Goal: Use online tool/utility: Utilize a website feature to perform a specific function

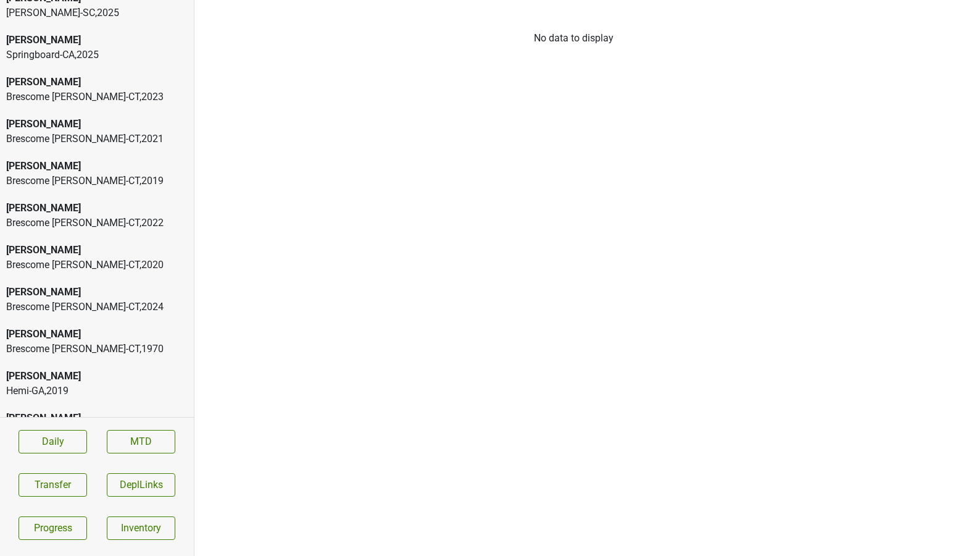
scroll to position [874, 0]
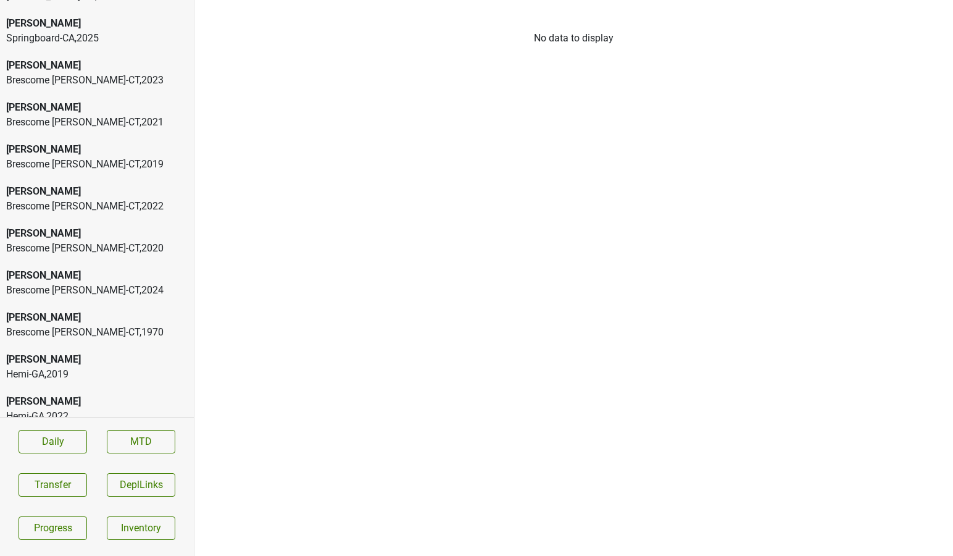
click at [75, 283] on div "Brescome Barton-CT , 2024" at bounding box center [97, 290] width 182 height 15
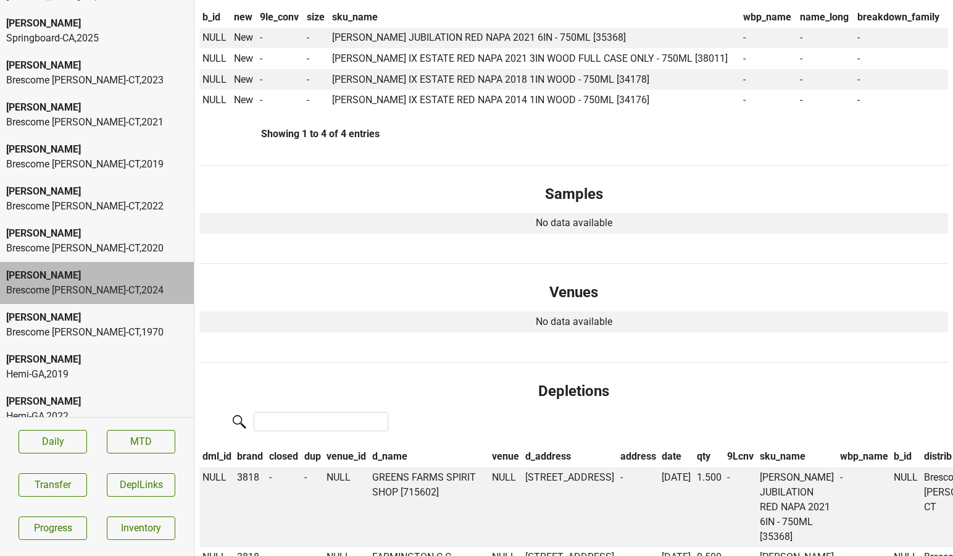
scroll to position [738, 0]
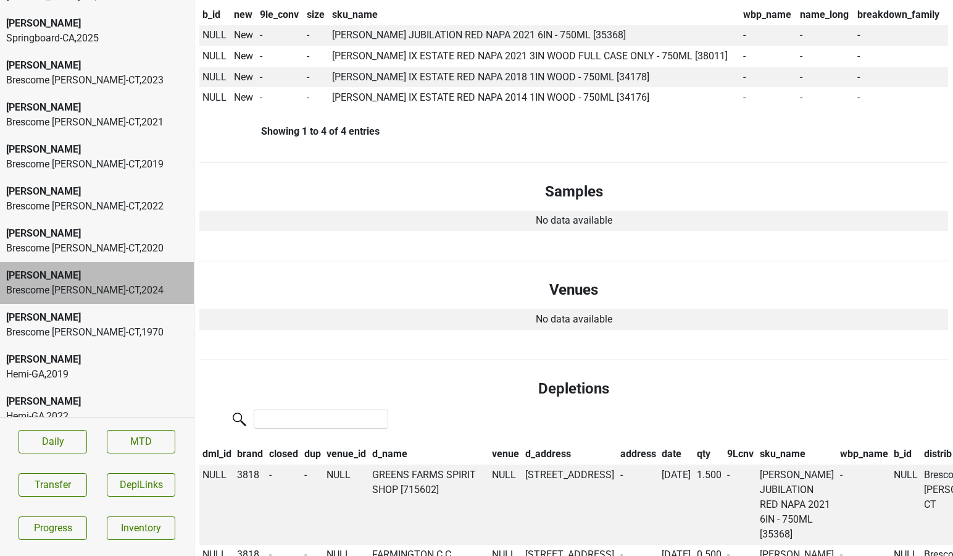
click at [119, 325] on div "Brescome Barton-CT , 1970" at bounding box center [97, 332] width 182 height 15
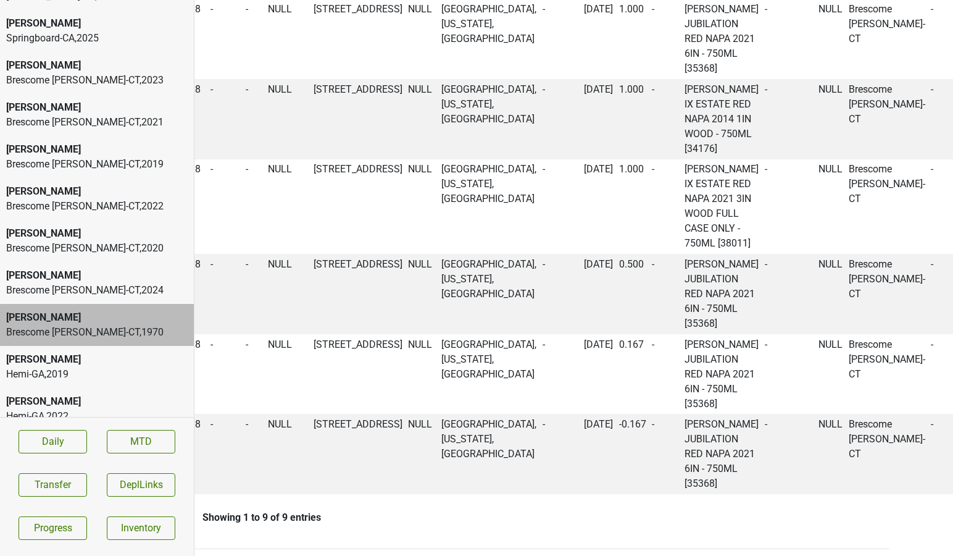
scroll to position [1257, 150]
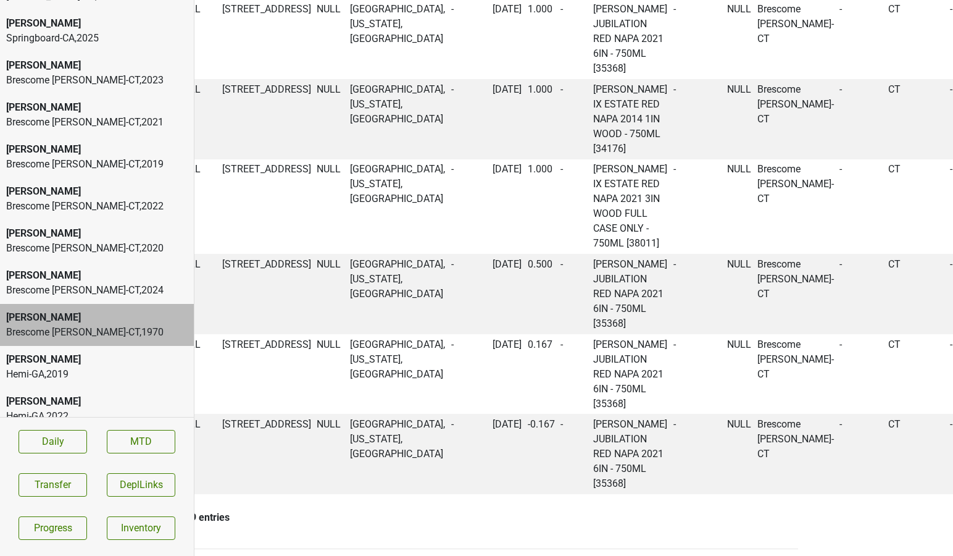
click at [65, 268] on div "[PERSON_NAME]" at bounding box center [97, 275] width 182 height 15
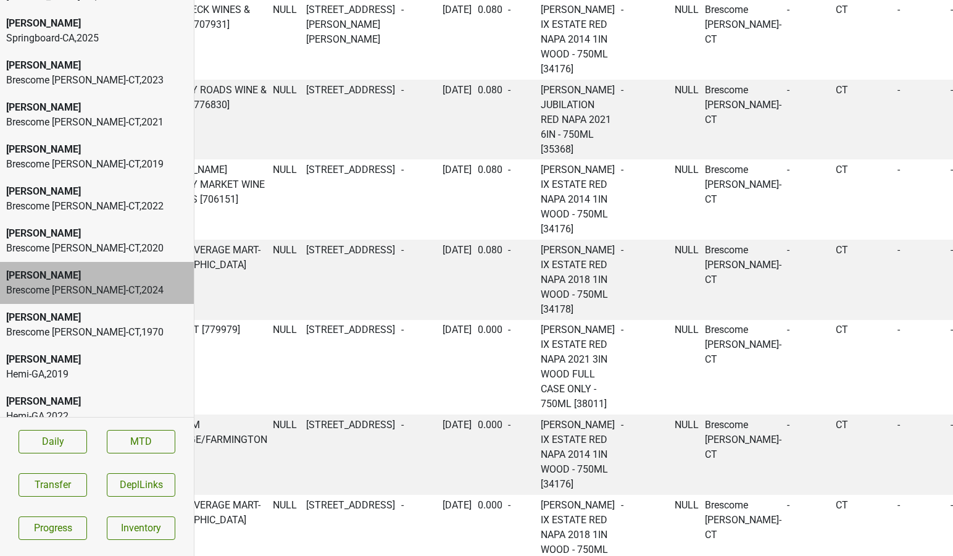
scroll to position [2019, 219]
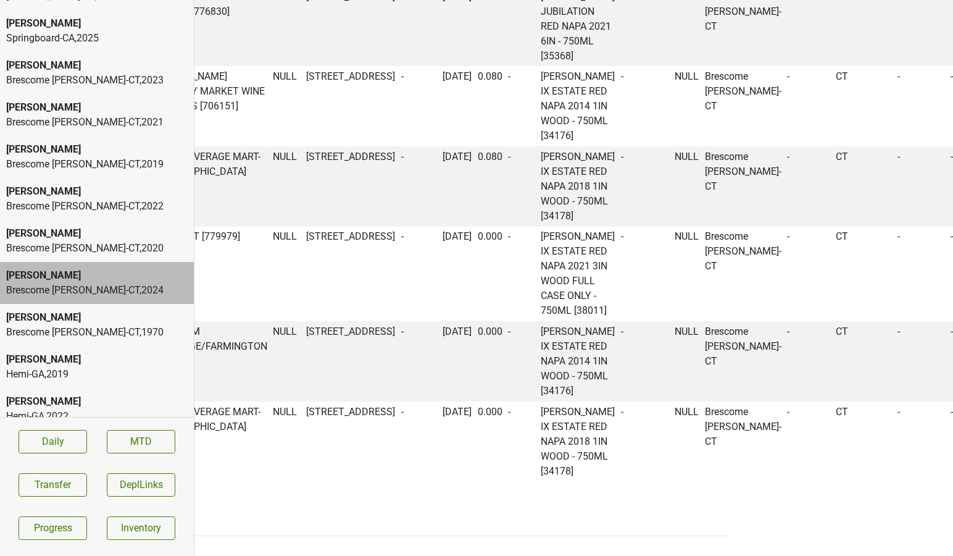
click at [88, 325] on div "Brescome Barton-CT , 1970" at bounding box center [97, 332] width 182 height 15
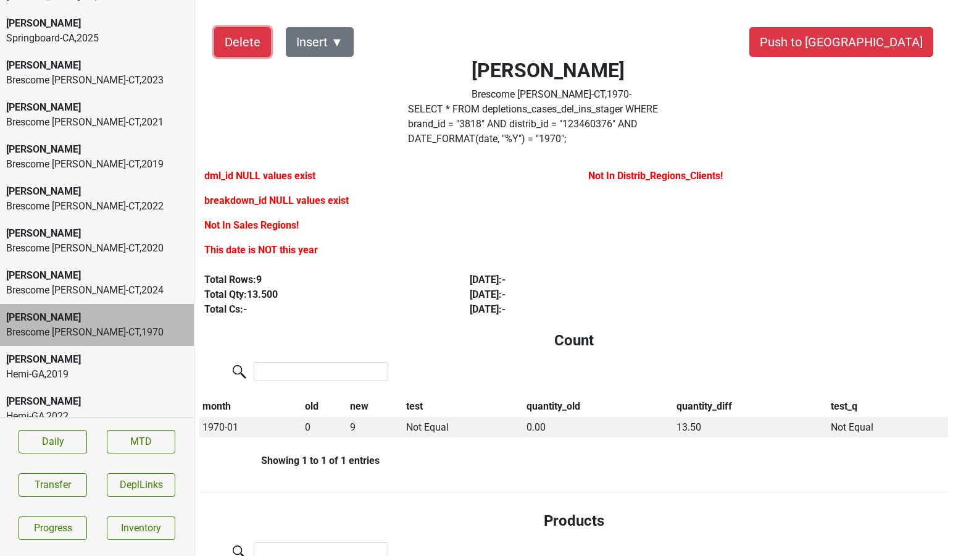
click at [235, 48] on button "Delete" at bounding box center [242, 42] width 57 height 30
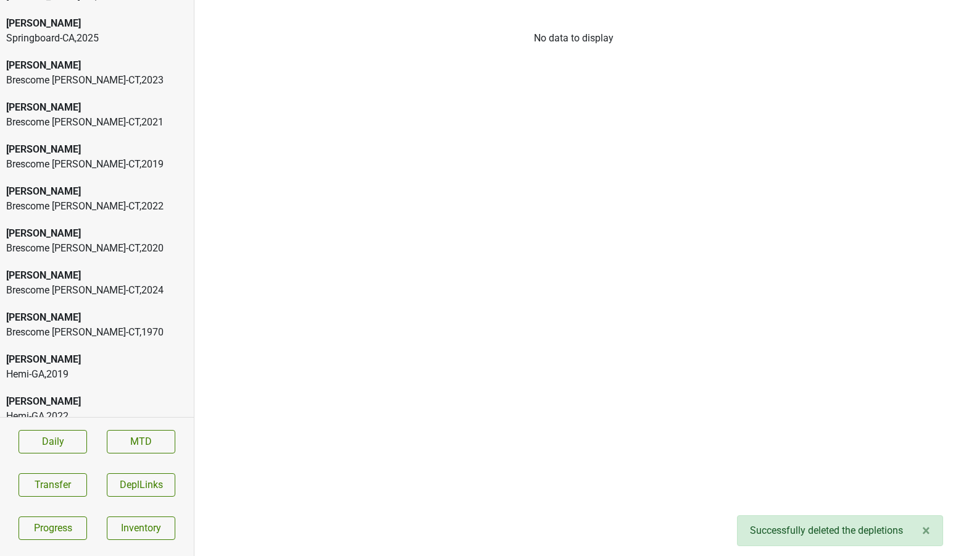
click at [110, 52] on div "Colgin Brescome Barton-CT , 2023" at bounding box center [97, 73] width 194 height 42
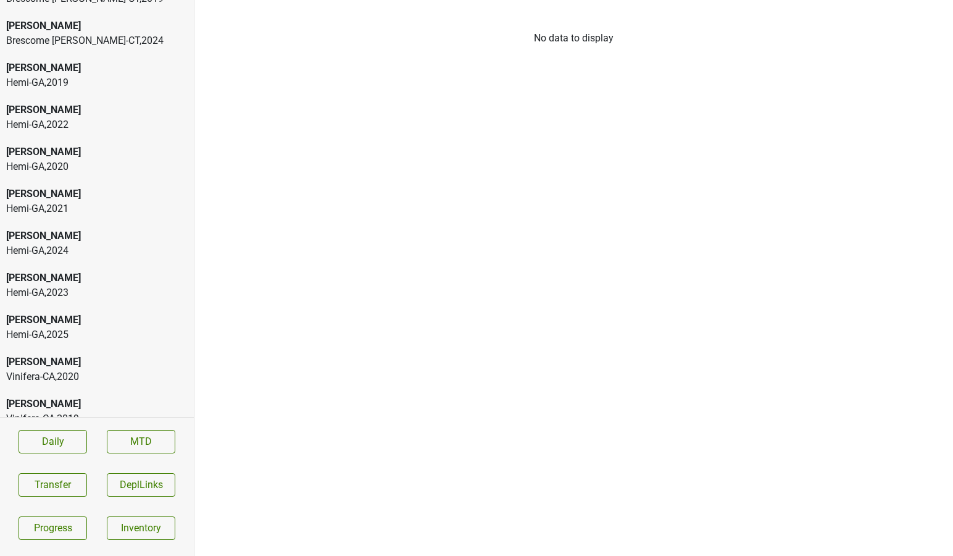
scroll to position [1107, 0]
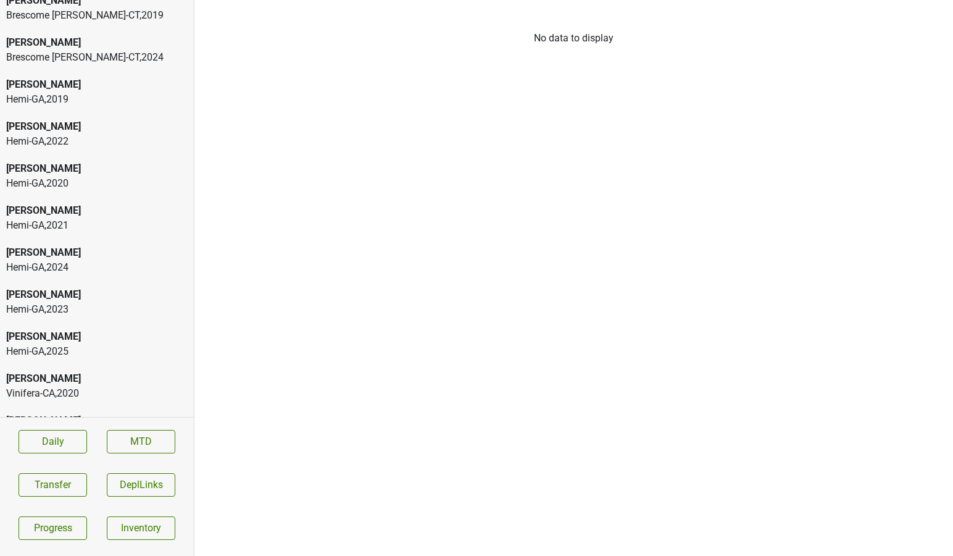
click at [83, 218] on div "Hemi-[GEOGRAPHIC_DATA] , 2021" at bounding box center [97, 225] width 182 height 15
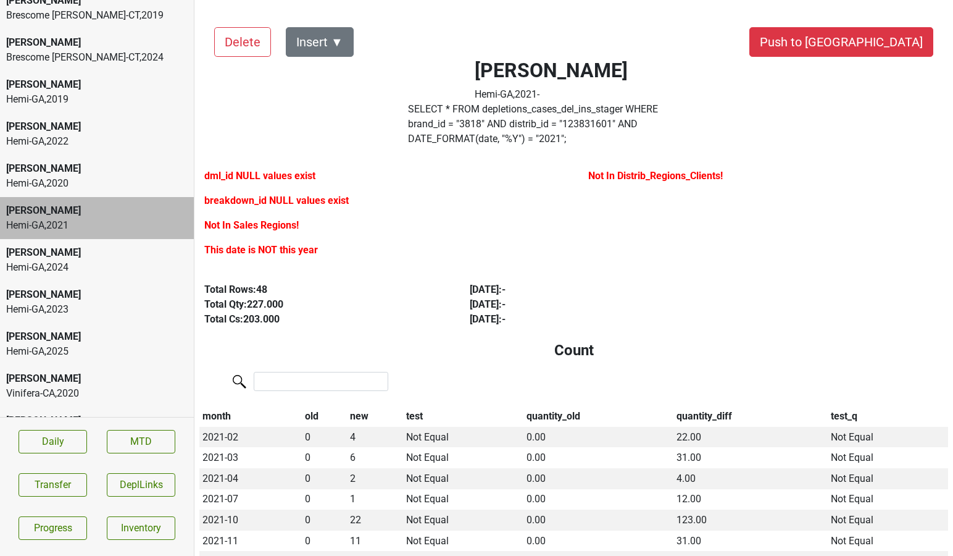
scroll to position [8, 0]
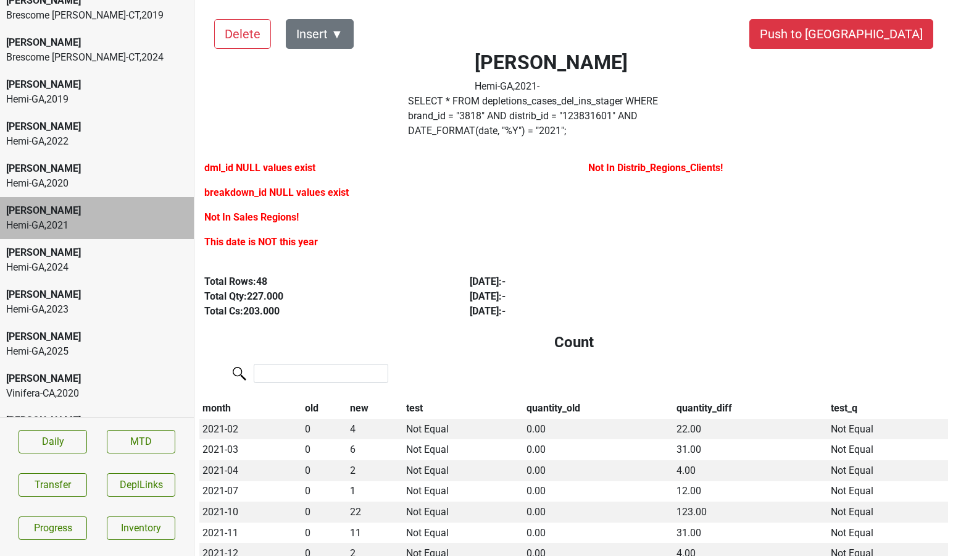
click at [117, 287] on div "[PERSON_NAME]" at bounding box center [97, 294] width 182 height 15
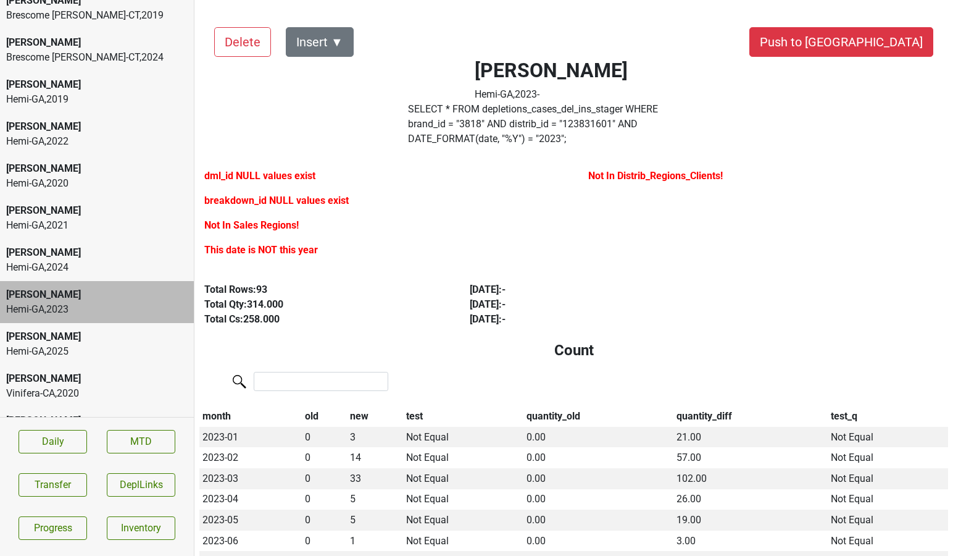
click at [79, 260] on div "Hemi-[GEOGRAPHIC_DATA] , 2024" at bounding box center [97, 267] width 182 height 15
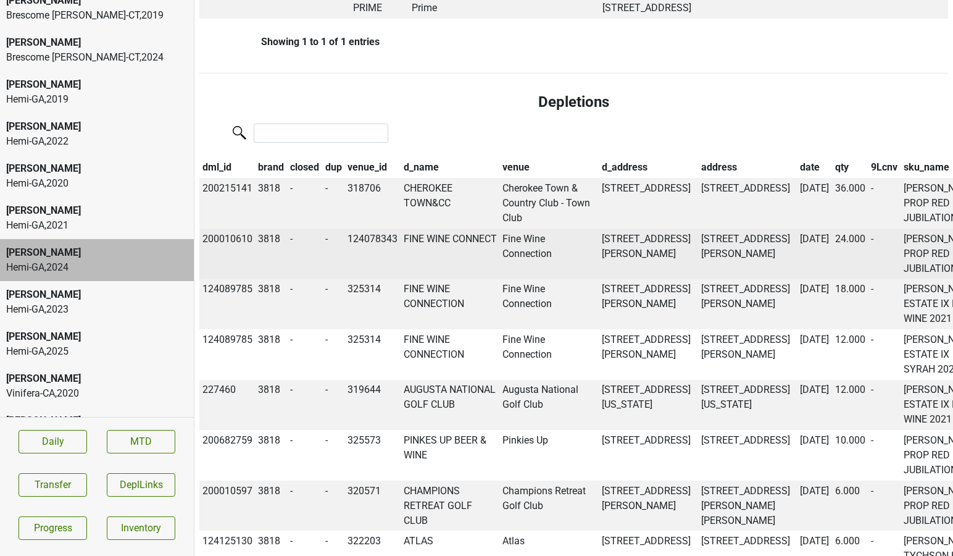
scroll to position [1475, 0]
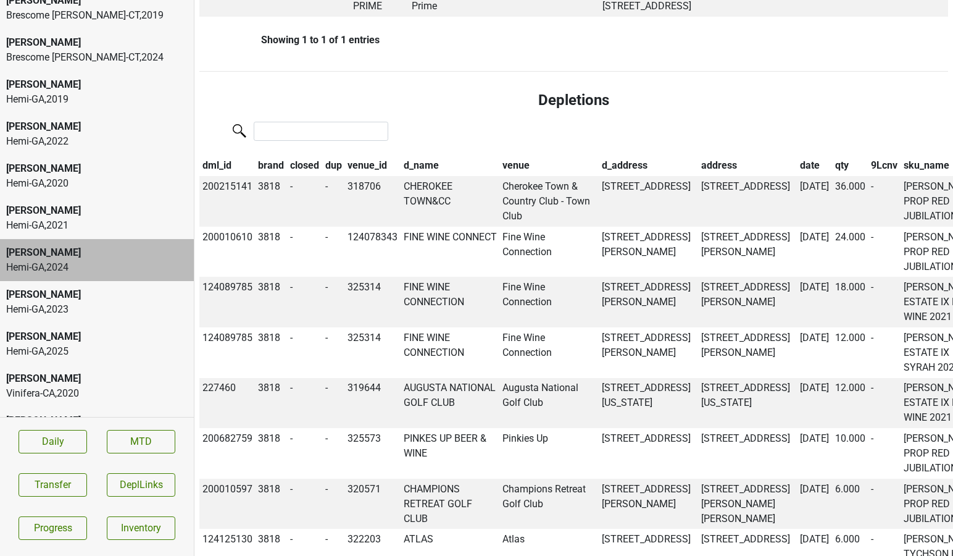
click at [217, 156] on th "dml_id" at bounding box center [227, 166] width 56 height 21
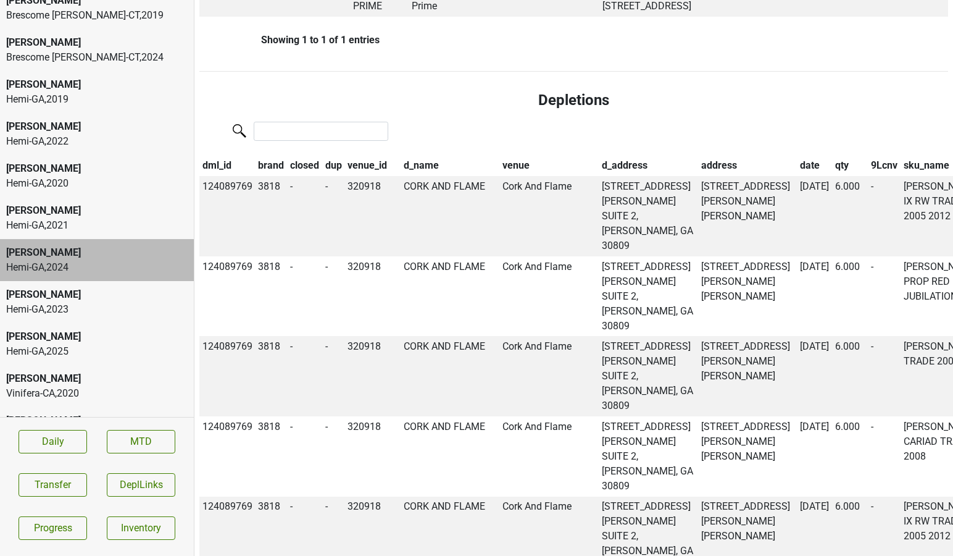
click at [217, 156] on th "dml_id" at bounding box center [227, 166] width 56 height 21
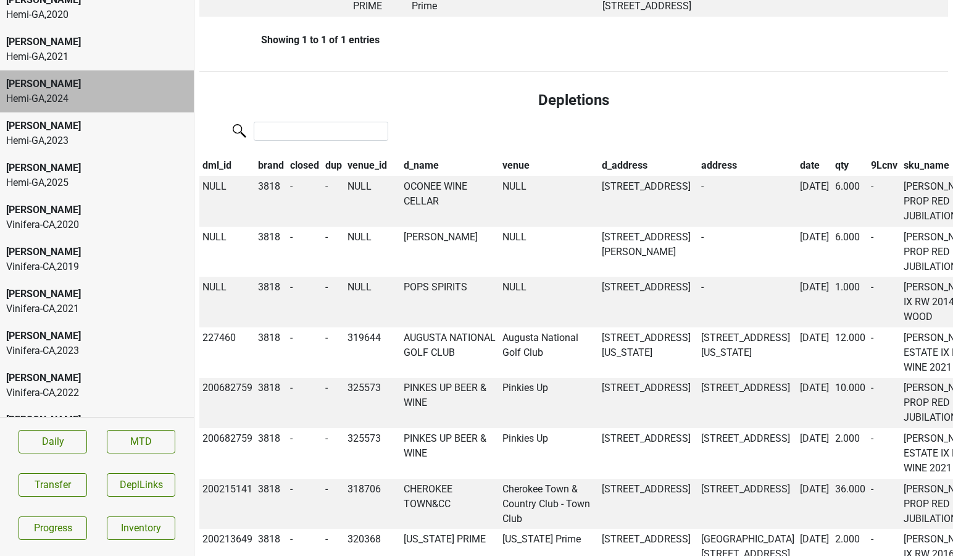
scroll to position [1323, 0]
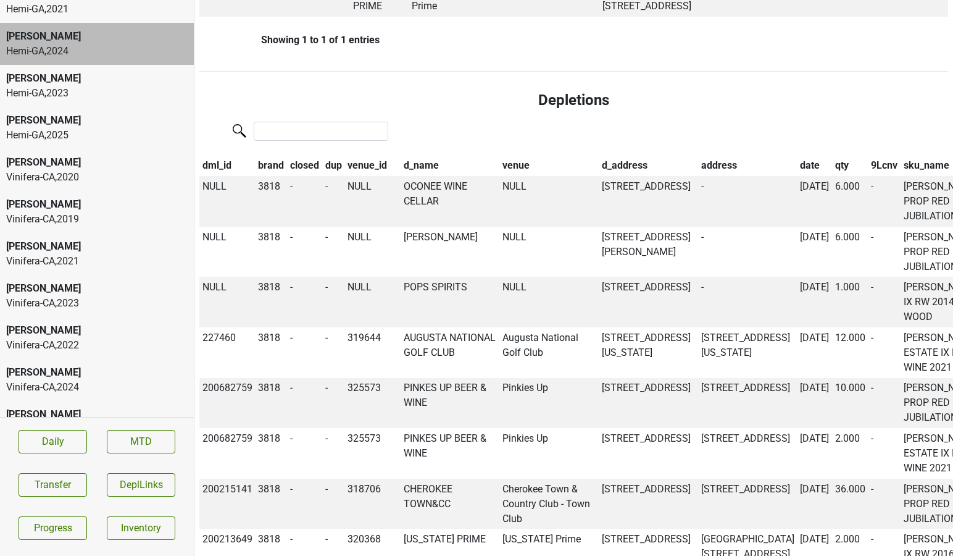
click at [91, 296] on div "Vinifera-[GEOGRAPHIC_DATA] , 2023" at bounding box center [97, 303] width 182 height 15
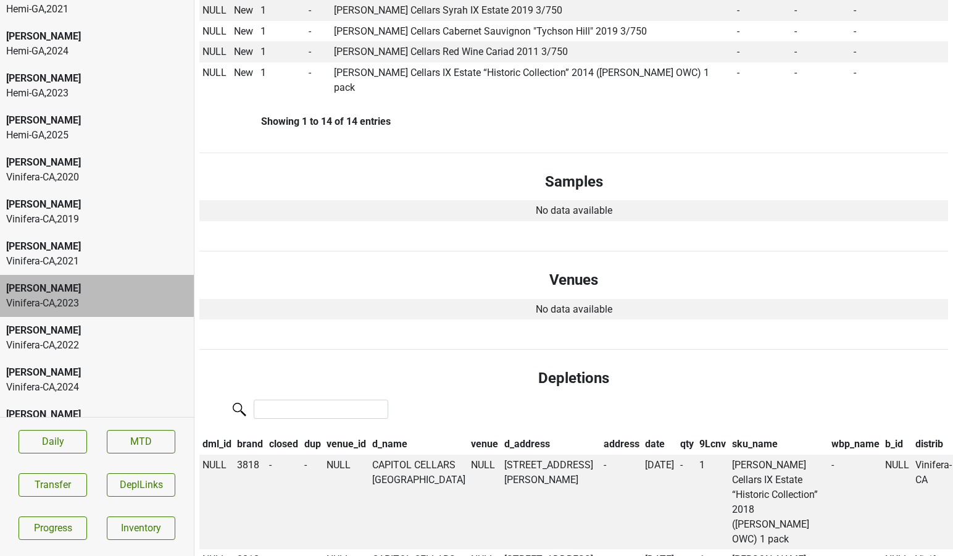
scroll to position [1115, 0]
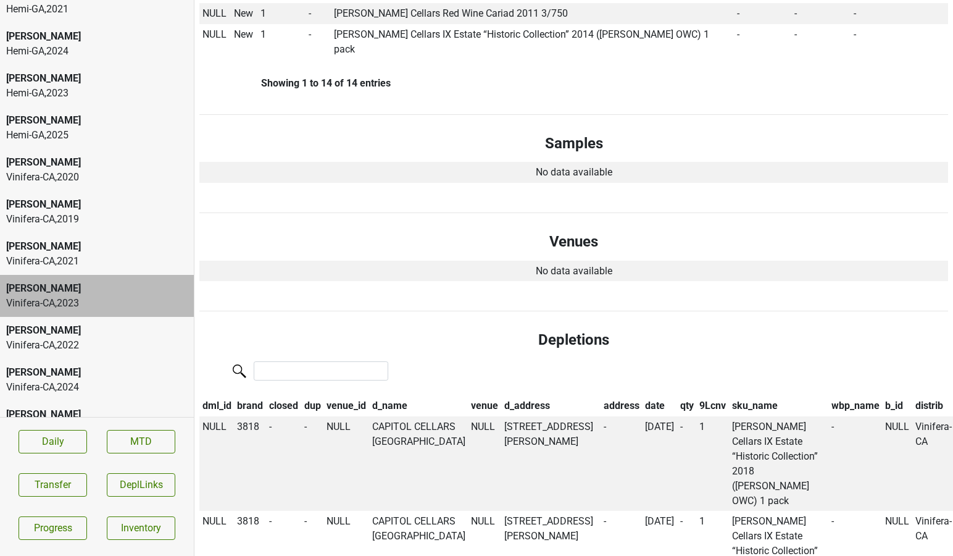
click at [217, 395] on th "dml_id" at bounding box center [216, 405] width 35 height 21
click at [216, 416] on td "NULL" at bounding box center [216, 463] width 35 height 95
